Goal: Transaction & Acquisition: Subscribe to service/newsletter

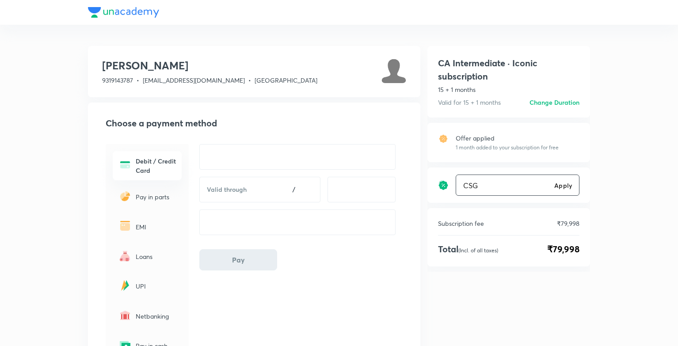
type input "CSG"
click at [561, 187] on h6 "Apply" at bounding box center [563, 185] width 18 height 9
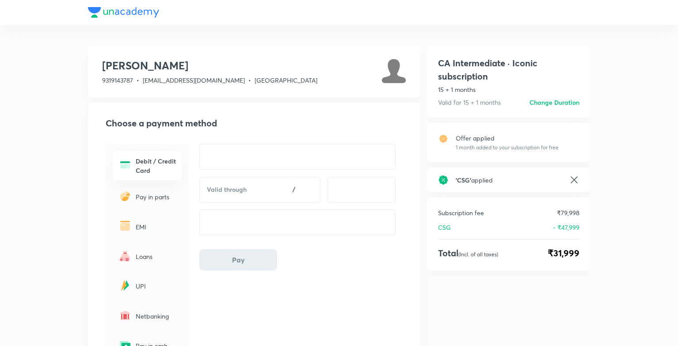
click at [560, 101] on h6 "Change Duration" at bounding box center [555, 102] width 50 height 9
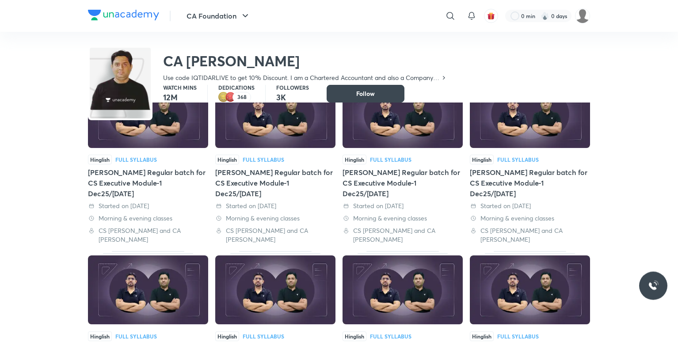
scroll to position [113, 0]
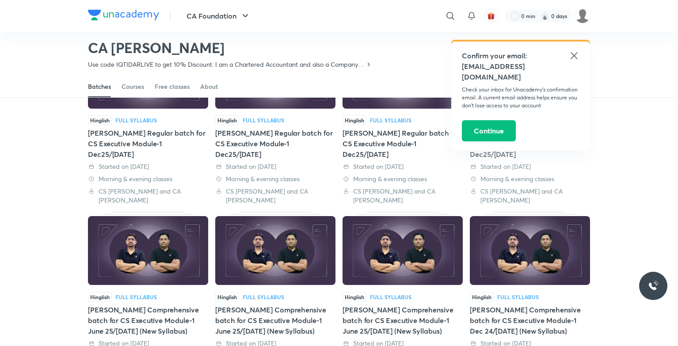
click at [576, 57] on icon at bounding box center [574, 55] width 7 height 7
